Goal: Information Seeking & Learning: Learn about a topic

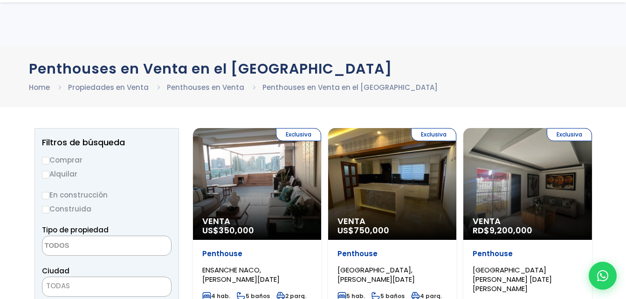
select select
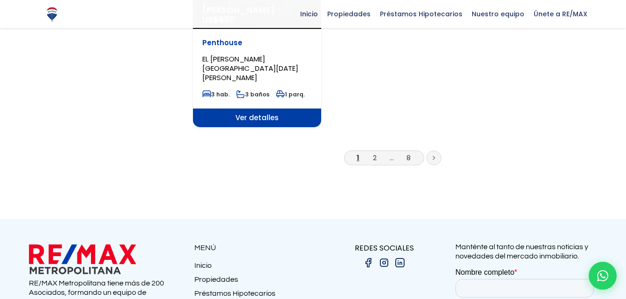
scroll to position [1305, 0]
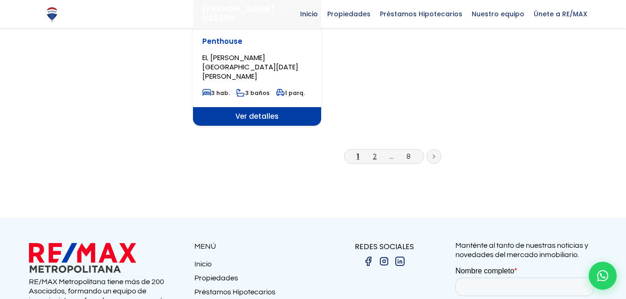
click at [376, 152] on link "2" at bounding box center [375, 157] width 4 height 10
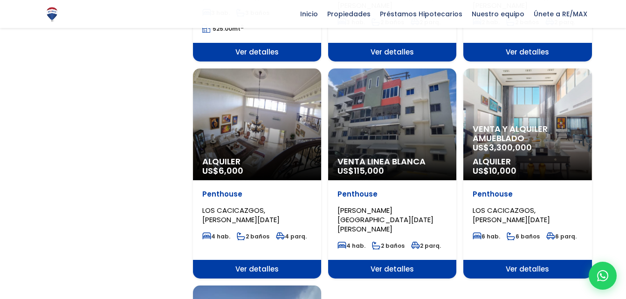
scroll to position [863, 0]
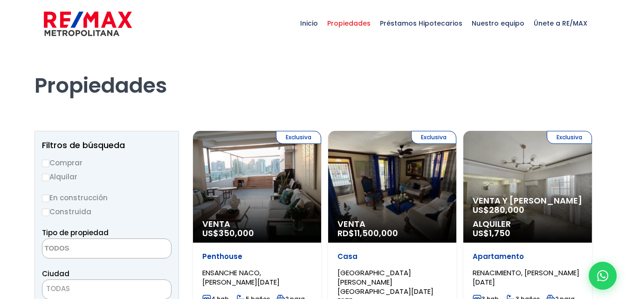
select select
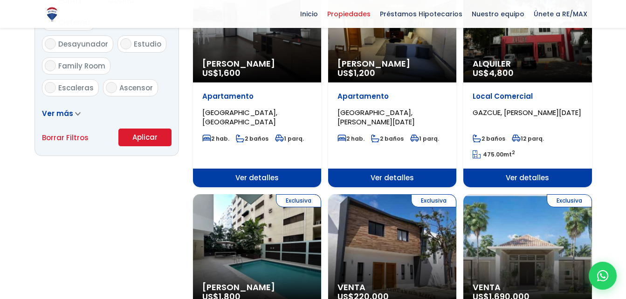
scroll to position [671, 0]
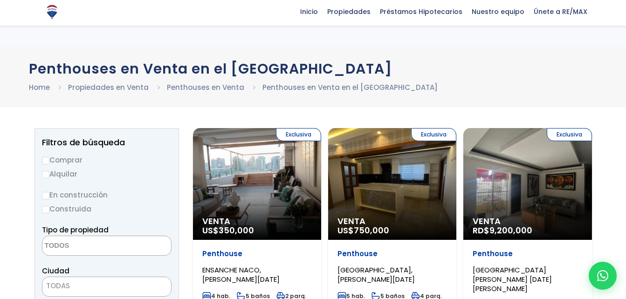
select select
